Goal: Information Seeking & Learning: Check status

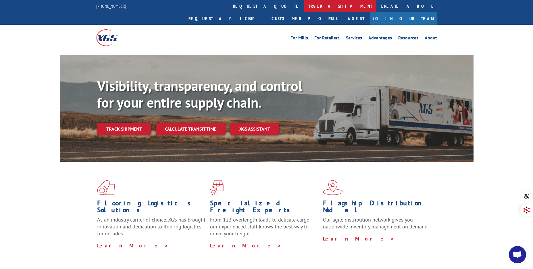
click at [304, 7] on link "track a shipment" at bounding box center [340, 6] width 72 height 12
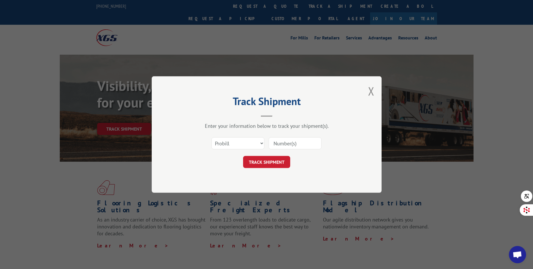
click at [288, 143] on input at bounding box center [295, 143] width 53 height 12
paste input "17501709"
type input "17501709"
click at [261, 165] on button "TRACK SHIPMENT" at bounding box center [266, 162] width 47 height 12
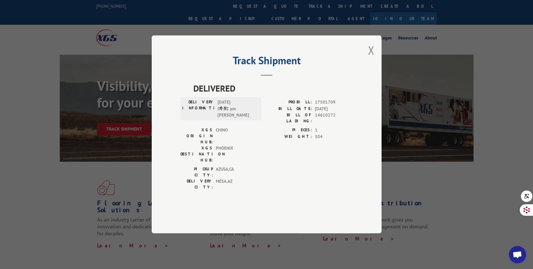
click at [371, 58] on button "Close modal" at bounding box center [371, 50] width 6 height 15
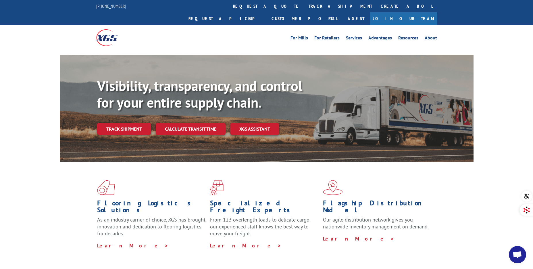
click at [38, 146] on div "Visibility, transparency, and control for your entire supply chain. Track shipm…" at bounding box center [266, 114] width 533 height 118
click at [137, 123] on link "Track shipment" at bounding box center [124, 129] width 54 height 12
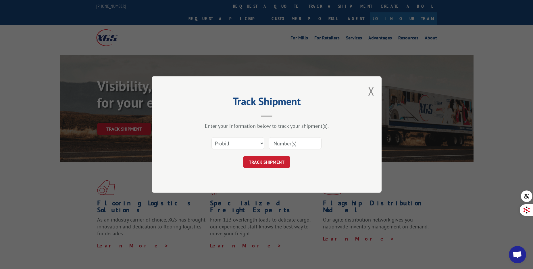
drag, startPoint x: 279, startPoint y: 140, endPoint x: 282, endPoint y: 140, distance: 2.9
click at [282, 140] on input at bounding box center [295, 143] width 53 height 12
paste input "17501709"
type input "17501709"
click at [262, 163] on button "TRACK SHIPMENT" at bounding box center [266, 162] width 47 height 12
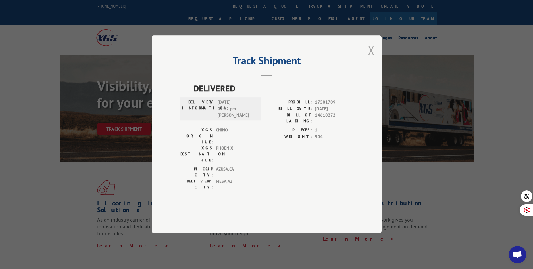
click at [372, 58] on button "Close modal" at bounding box center [371, 50] width 6 height 15
